Goal: Find specific fact: Find specific page/section

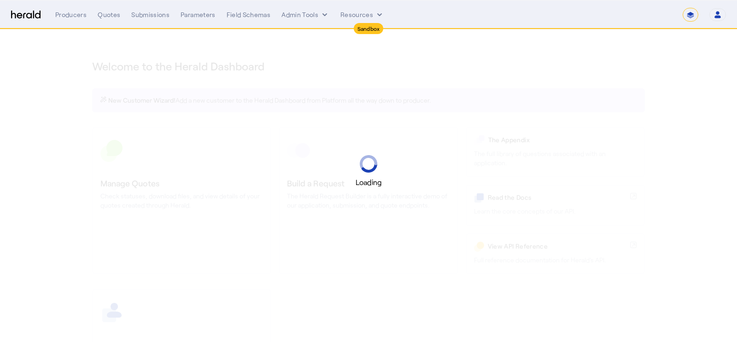
select select "*******"
select select "pfm_2v8p_herald_api"
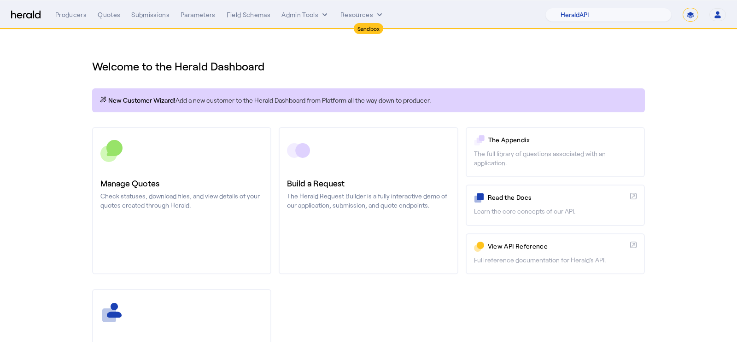
click at [426, 223] on link "Build a Request The Herald Request Builder is a fully interactive demo of our a…" at bounding box center [368, 200] width 179 height 147
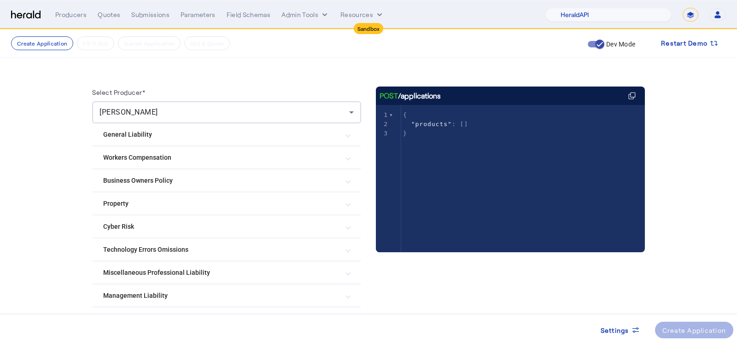
scroll to position [100, 0]
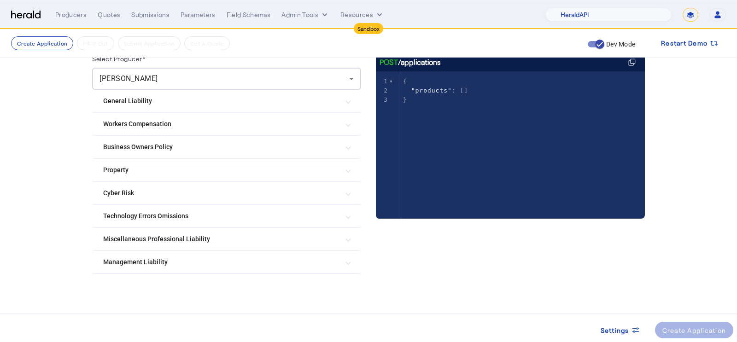
click at [237, 184] on mat-expansion-panel-header "Cyber Risk" at bounding box center [226, 193] width 269 height 22
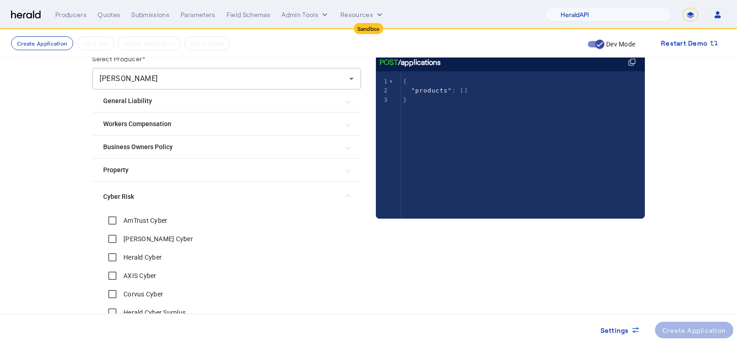
click at [160, 217] on label "AmTrust Cyber" at bounding box center [145, 220] width 46 height 9
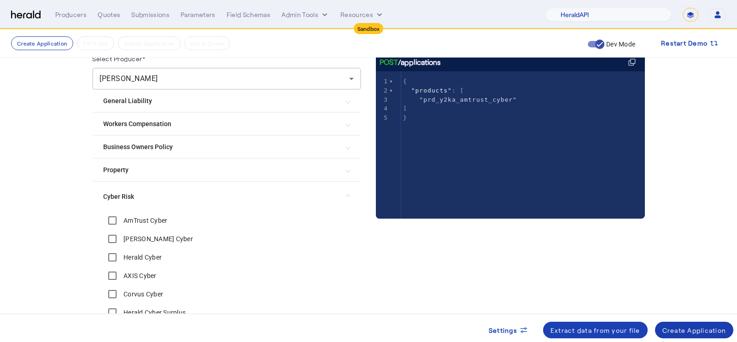
click at [680, 323] on span at bounding box center [694, 330] width 79 height 22
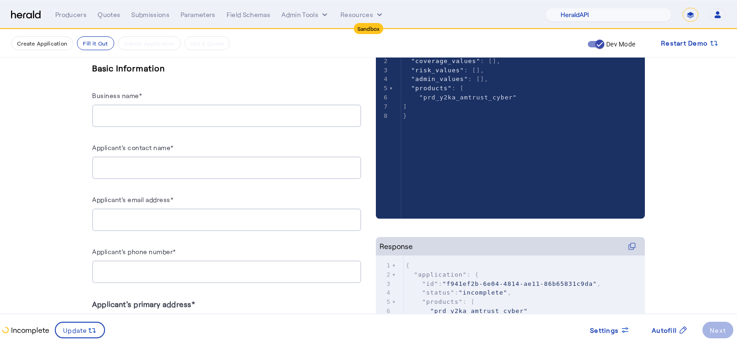
scroll to position [174, 0]
click at [166, 147] on label "Applicant's contact name*" at bounding box center [133, 147] width 82 height 8
click at [166, 162] on input "Applicant's contact name*" at bounding box center [227, 167] width 254 height 11
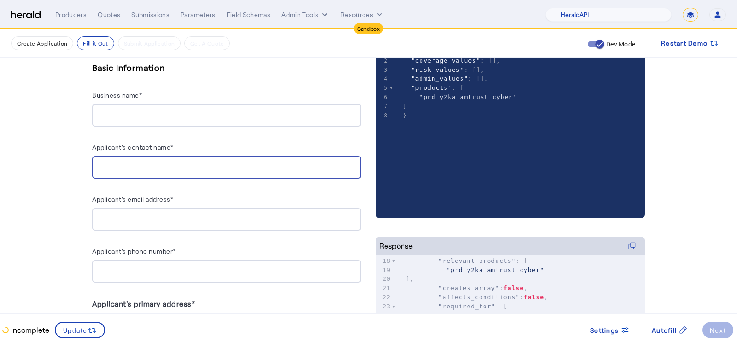
scroll to position [155, 0]
click at [455, 263] on span ""relevant_products"" at bounding box center [477, 265] width 77 height 7
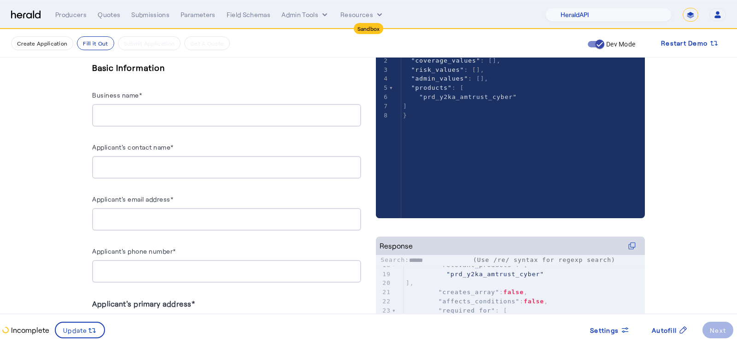
type input "*******"
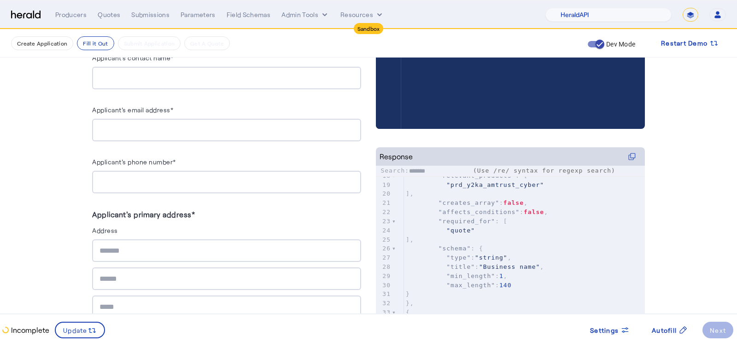
type textarea "*******"
click at [181, 82] on input "Applicant's contact name*" at bounding box center [227, 78] width 254 height 11
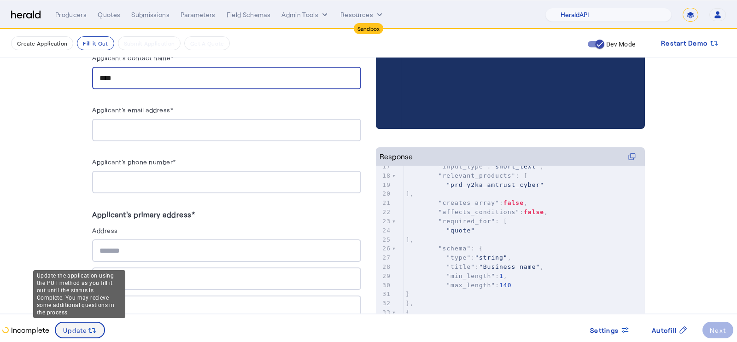
type input "****"
click at [69, 323] on span at bounding box center [80, 330] width 48 height 22
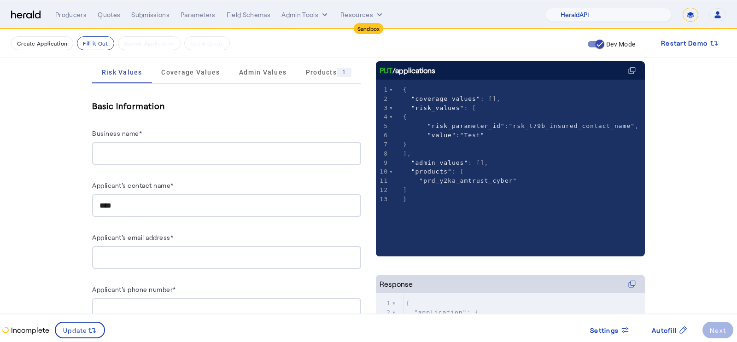
scroll to position [87, 0]
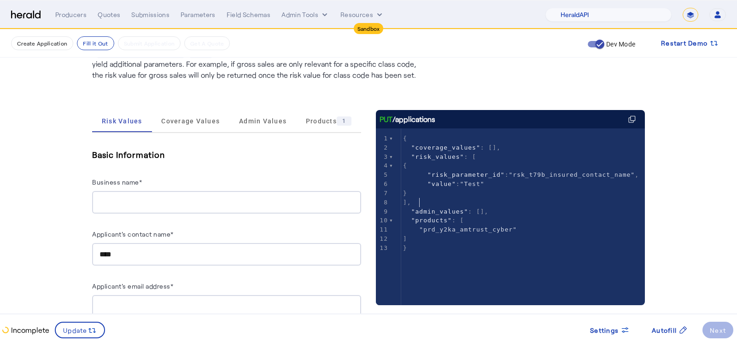
click at [445, 202] on pre "]," at bounding box center [523, 202] width 244 height 9
click at [460, 174] on span ""risk_parameter_id"" at bounding box center [466, 174] width 77 height 7
type textarea "**********"
click at [460, 174] on span ""risk_parameter_id"" at bounding box center [466, 174] width 77 height 7
click at [559, 172] on span ""rsk_t79b_insured_contact_name"" at bounding box center [572, 174] width 126 height 7
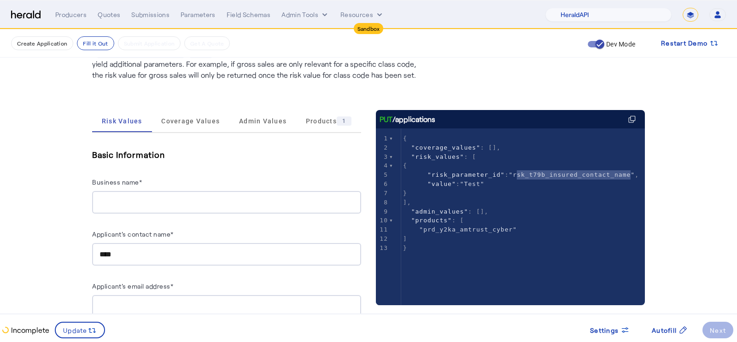
type textarea "**********"
drag, startPoint x: 519, startPoint y: 175, endPoint x: 635, endPoint y: 178, distance: 115.7
click at [635, 178] on span ""rsk_t79b_insured_contact_name"" at bounding box center [572, 174] width 126 height 7
click at [541, 178] on span ""rsk_t79b_insured_contact_name"" at bounding box center [572, 174] width 126 height 7
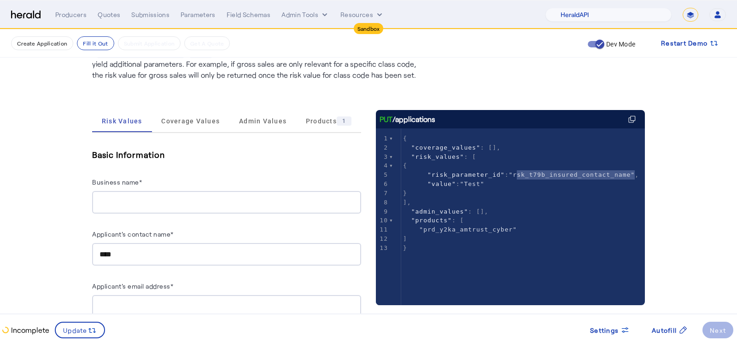
type textarea "**********"
click at [541, 178] on span ""rsk_t79b_insured_contact_name"" at bounding box center [572, 174] width 126 height 7
click at [545, 177] on span ""rsk_t79b_insured_contact_name"" at bounding box center [572, 174] width 126 height 7
type textarea "**********"
click at [545, 177] on span ""rsk_t79b_insured_contact_name"" at bounding box center [572, 174] width 126 height 7
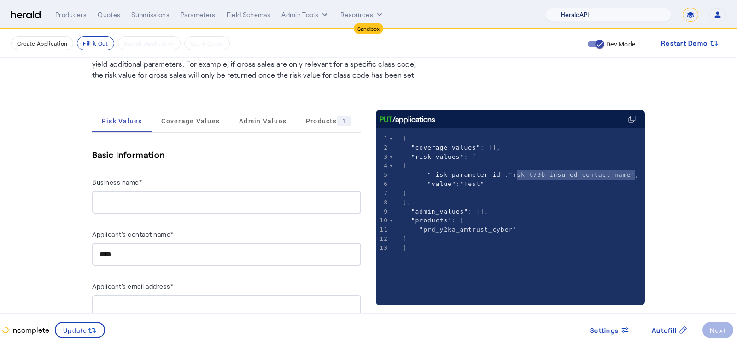
click at [600, 14] on select "1Fort Acrisure Acturis Affinity Advisors Affinity Risk Agentero AmWins Anzen Ao…" at bounding box center [609, 15] width 126 height 14
click at [311, 6] on nav "Sandbox Menu Producers Quotes Submissions Parameters Field Schemas Admin Tools …" at bounding box center [368, 14] width 737 height 29
click at [308, 18] on button "Admin Tools" at bounding box center [306, 14] width 48 height 9
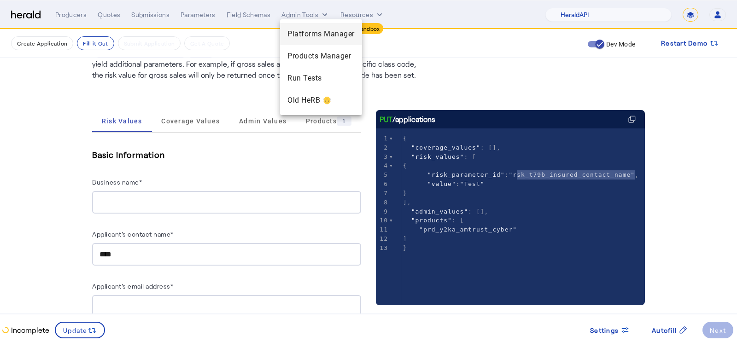
click at [307, 38] on span "Platforms Manager" at bounding box center [321, 34] width 67 height 11
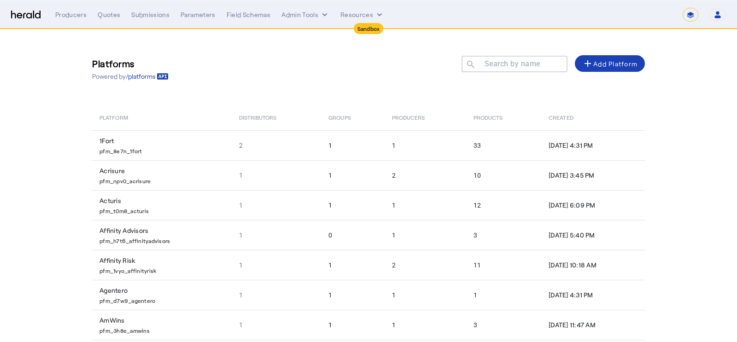
click at [503, 65] on mat-label "Search by name" at bounding box center [513, 63] width 56 height 9
click at [503, 65] on input "Search by name" at bounding box center [518, 63] width 83 height 11
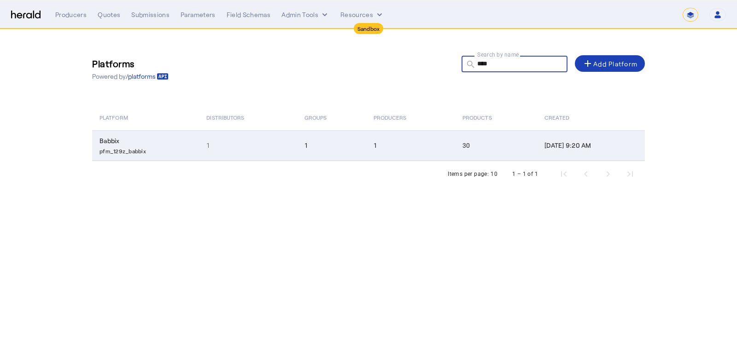
type input "****"
click at [190, 149] on td "Babbix pfm_129z_babbix" at bounding box center [145, 145] width 107 height 30
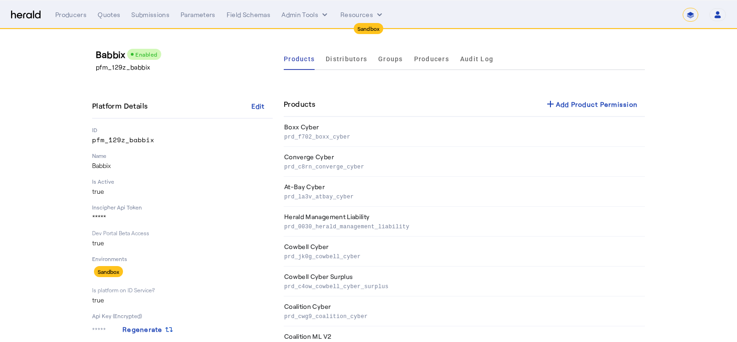
click at [121, 66] on p "pfm_129z_babbix" at bounding box center [186, 67] width 181 height 9
copy p "pfm_129z_babbix"
click at [690, 15] on select "**********" at bounding box center [691, 15] width 16 height 14
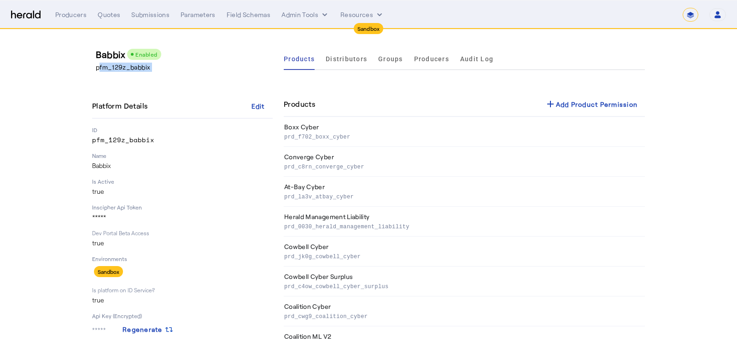
select select "**********"
select select "pfm_2v8p_herald_api"
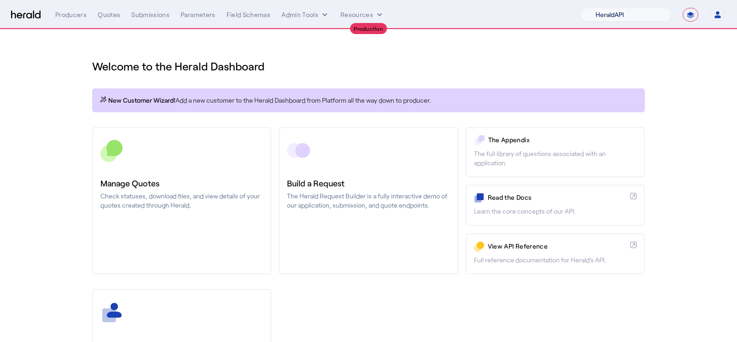
click at [641, 13] on select "1Fort Affinity Risk [PERSON_NAME] [PERSON_NAME] CRC Campus Coverage Citadel Fif…" at bounding box center [626, 15] width 91 height 14
click at [317, 16] on button "Admin Tools" at bounding box center [306, 14] width 48 height 9
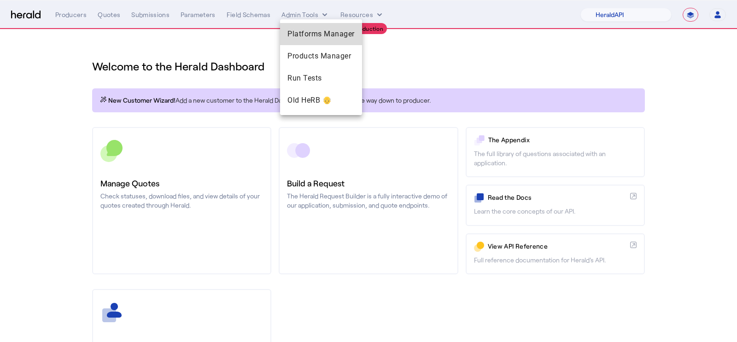
click at [326, 33] on span "Platforms Manager" at bounding box center [321, 34] width 67 height 11
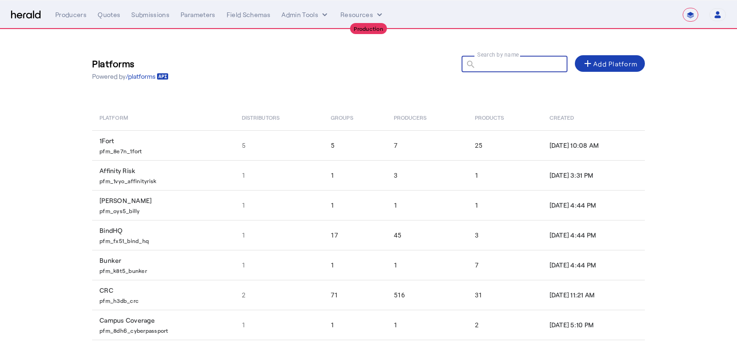
click at [480, 63] on input "Search by name" at bounding box center [518, 63] width 83 height 11
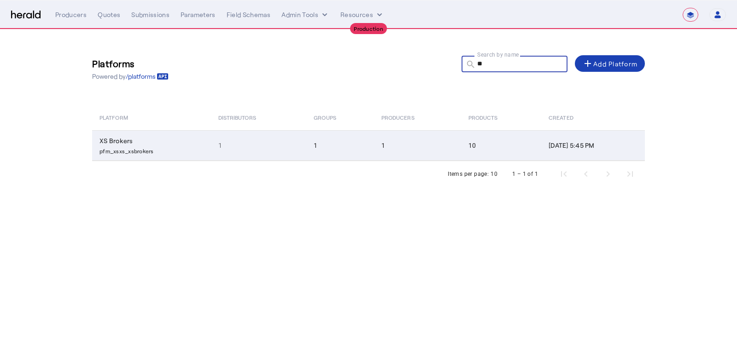
type input "**"
click at [184, 147] on p "pfm_xsxs_xsbrokers" at bounding box center [154, 150] width 108 height 9
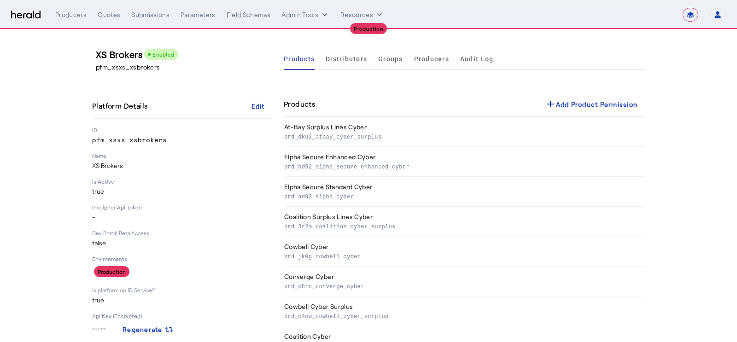
click at [134, 140] on p "pfm_xsxs_xsbrokers" at bounding box center [182, 139] width 181 height 9
copy p "pfm_xsxs_xsbrokers"
click at [121, 66] on p "pfm_xsxs_xsbrokers" at bounding box center [186, 67] width 181 height 9
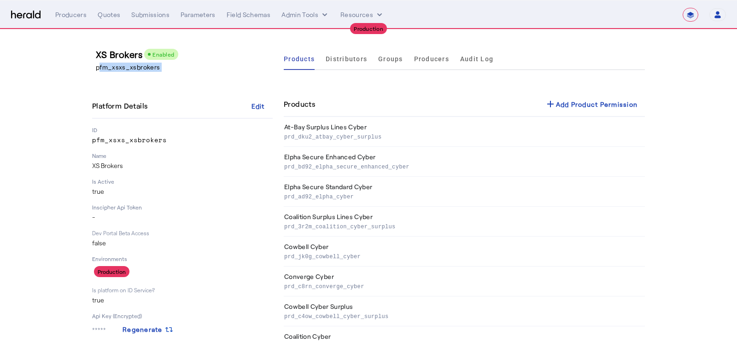
click at [121, 66] on p "pfm_xsxs_xsbrokers" at bounding box center [186, 67] width 181 height 9
copy p "pfm_xsxs_xsbrokers"
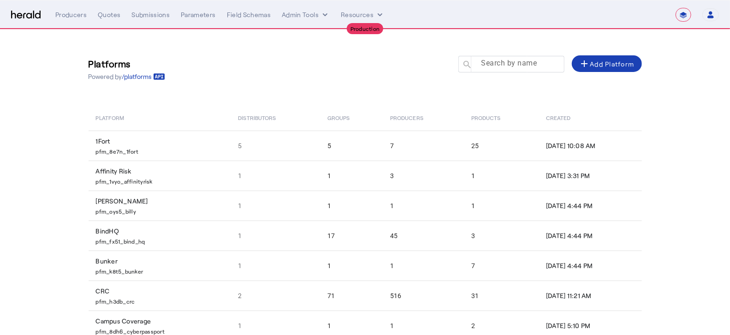
click at [485, 63] on mat-label "Search by name" at bounding box center [509, 63] width 56 height 9
click at [485, 63] on input "Search by name" at bounding box center [515, 63] width 83 height 11
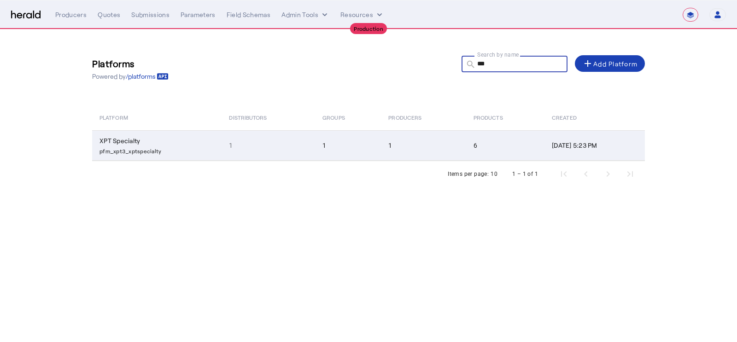
type input "***"
click at [151, 147] on p "pfm_xpt3_xptspecialty" at bounding box center [159, 150] width 118 height 9
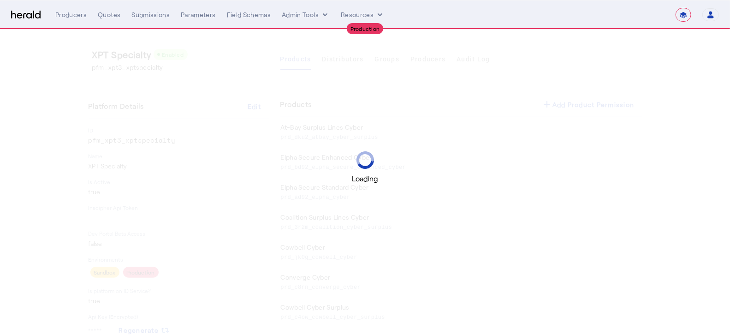
click at [116, 137] on p "pfm_xpt3_xptspecialty" at bounding box center [178, 139] width 181 height 9
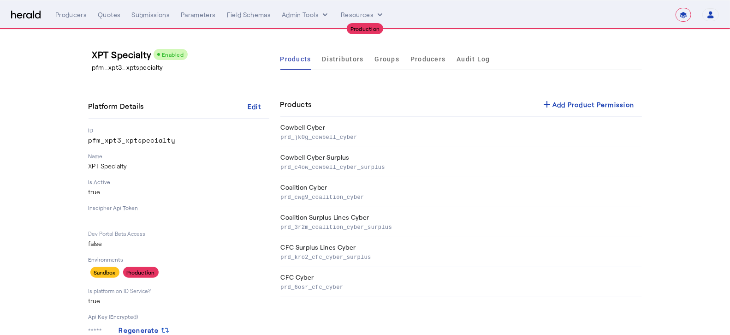
click at [116, 141] on p "pfm_xpt3_xptspecialty" at bounding box center [178, 139] width 181 height 9
copy p "pfm_xpt3_xptspecialty"
click at [145, 138] on p "pfm_xpt3_xptspecialty" at bounding box center [178, 139] width 181 height 9
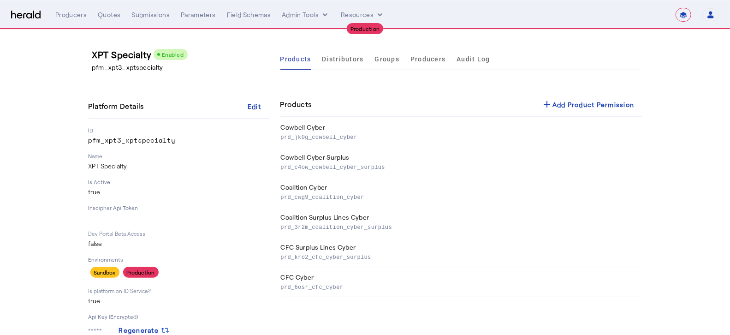
click at [145, 138] on p "pfm_xpt3_xptspecialty" at bounding box center [178, 139] width 181 height 9
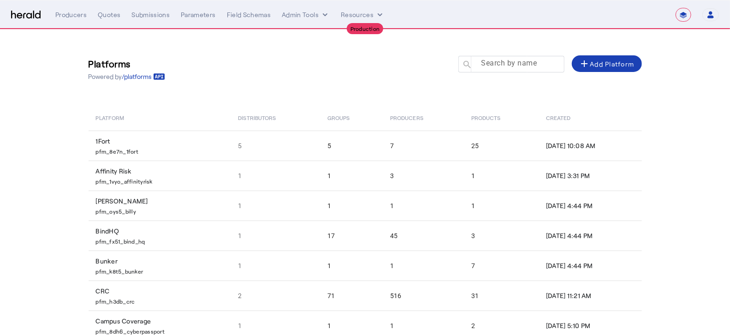
click at [501, 63] on mat-label "Search by name" at bounding box center [509, 63] width 56 height 9
click at [501, 63] on input "Search by name" at bounding box center [515, 63] width 83 height 11
paste input "********"
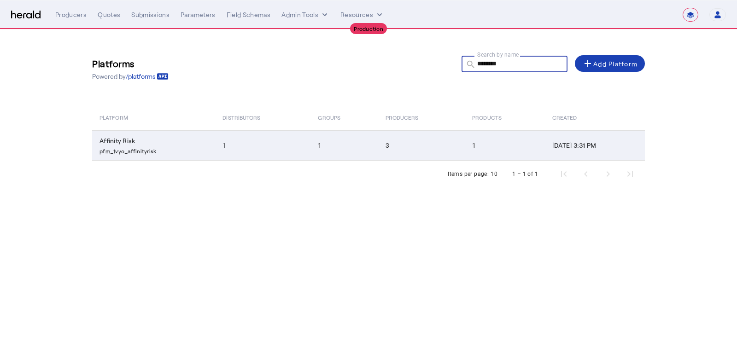
type input "********"
click at [171, 146] on p "pfm_1vyo_affinityrisk" at bounding box center [156, 150] width 112 height 9
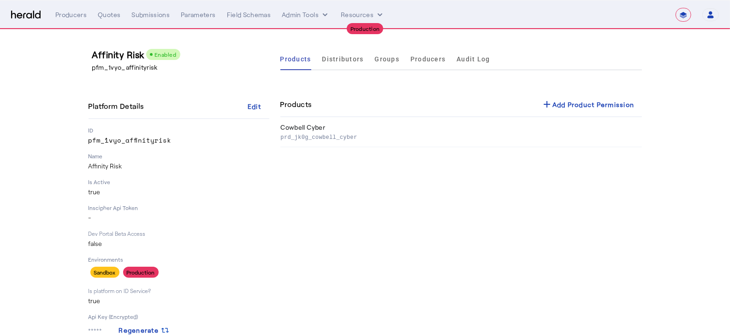
click at [128, 72] on div "Affinity Risk Enabled pfm_1vyo_affinityrisk Platform Details Edit ID pfm_1vyo_a…" at bounding box center [178, 229] width 181 height 363
click at [122, 67] on p "pfm_1vyo_affinityrisk" at bounding box center [182, 67] width 181 height 9
copy p "pfm_1vyo_affinityrisk"
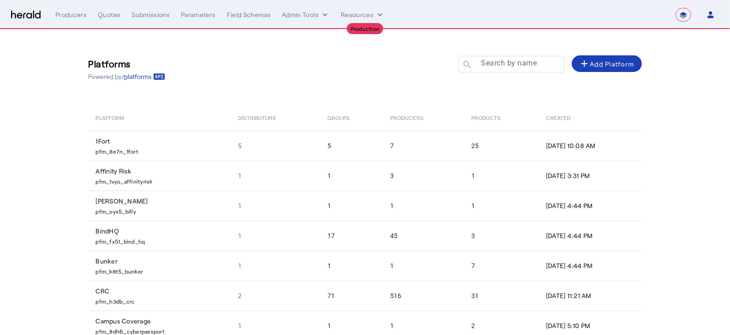
click at [491, 62] on mat-label "Search by name" at bounding box center [509, 63] width 56 height 9
click at [491, 62] on input "Search by name" at bounding box center [515, 63] width 83 height 11
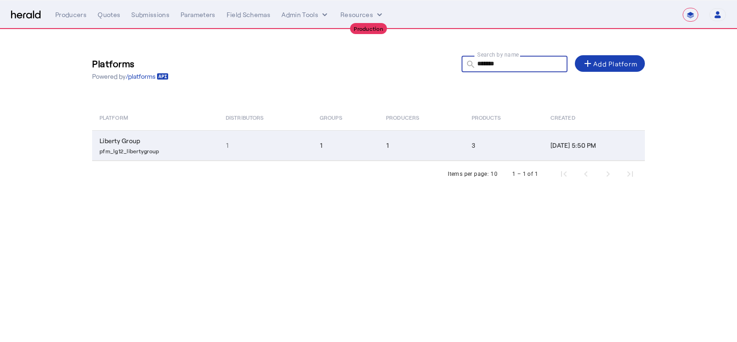
type input "*******"
click at [156, 146] on p "pfm_lg12_libertygroup" at bounding box center [157, 150] width 115 height 9
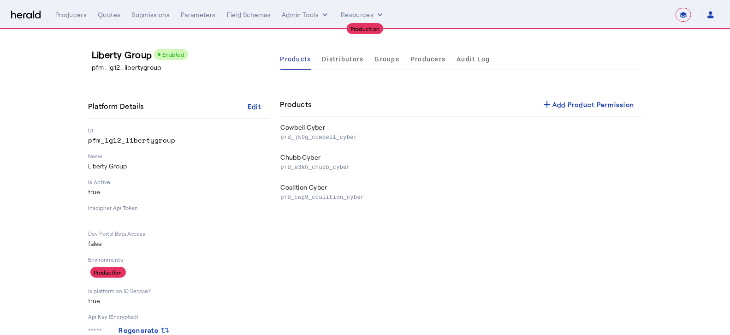
click at [124, 141] on p "pfm_lg12_libertygroup" at bounding box center [178, 139] width 181 height 9
copy p "pfm_lg12_libertygroup"
click at [127, 65] on p "pfm_lg12_libertygroup" at bounding box center [182, 67] width 181 height 9
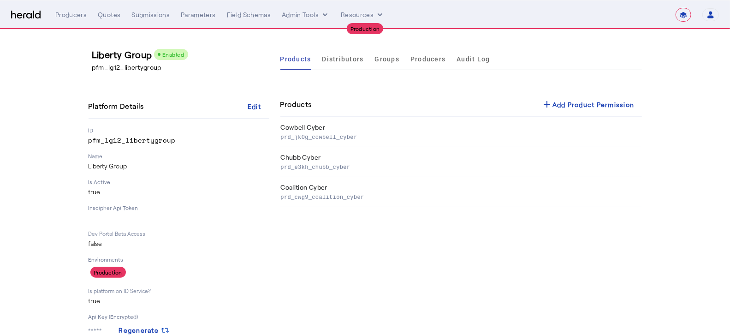
copy p "pfm_lg12_libertygroup"
